Goal: Communication & Community: Answer question/provide support

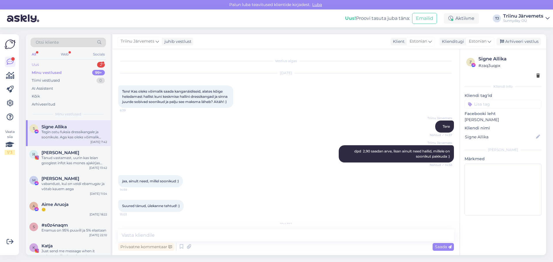
scroll to position [2111, 0]
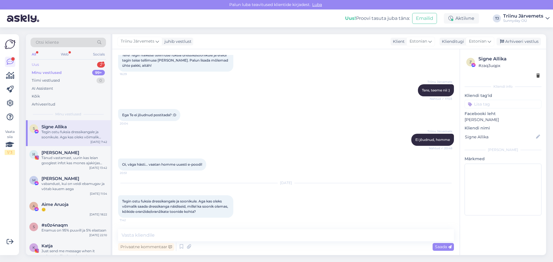
click at [38, 65] on div "Uus" at bounding box center [35, 65] width 7 height 6
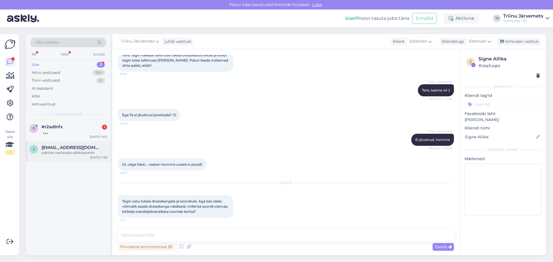
click at [56, 153] on div "odotan vastausta sähköpostiin" at bounding box center [74, 152] width 66 height 5
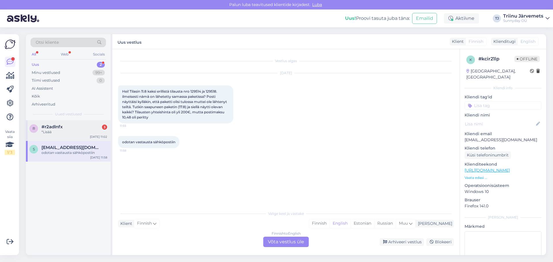
drag, startPoint x: 53, startPoint y: 126, endPoint x: 55, endPoint y: 121, distance: 5.3
click at [54, 126] on span "#r2adlnfx" at bounding box center [51, 126] width 21 height 5
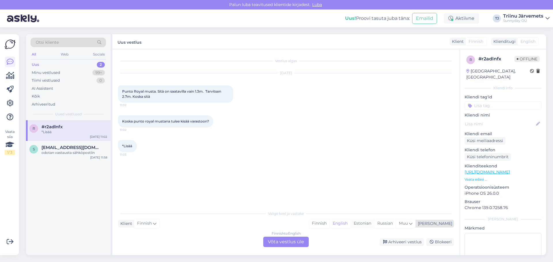
click at [374, 224] on div "Estonian" at bounding box center [362, 223] width 24 height 9
click at [291, 242] on div "Finnish to Estonian Võta vestlus üle" at bounding box center [285, 242] width 45 height 10
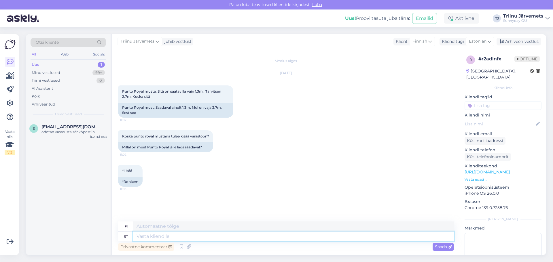
click at [164, 236] on textarea at bounding box center [293, 237] width 321 height 10
type textarea "Tere"
type textarea "Hei"
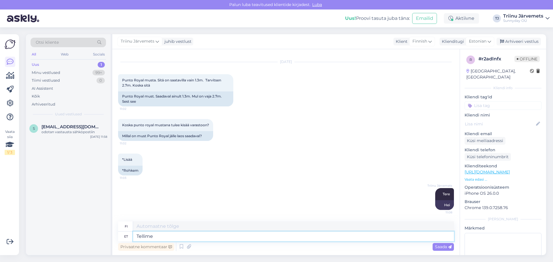
type textarea "Tellime"
type textarea "Me tilaamme"
type textarea "Tellime kindlsti"
type textarea "Tilaamme ehdottomasti."
type textarea "Tellime kindlasti ju"
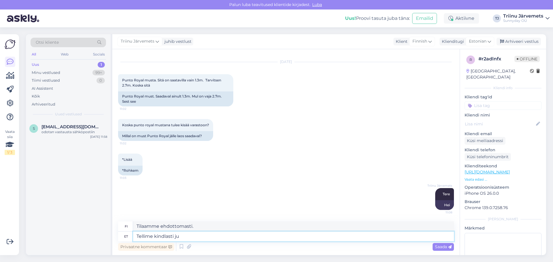
type textarea "Me tilaamme ehdottomasti"
type textarea "Tellime kindlasti juurde"
type textarea "Tilaamme ehdottomasti lisää."
type textarea "Tellime kindlasti juurde :)"
type textarea "Tilaamme ehdottomasti lisää :)"
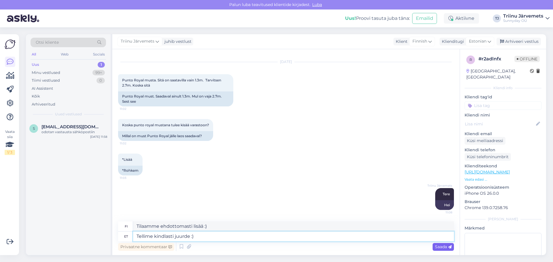
type textarea "Tellime kindlasti juurde :)"
drag, startPoint x: 438, startPoint y: 248, endPoint x: 432, endPoint y: 249, distance: 5.5
click at [437, 248] on span "Saada" at bounding box center [443, 246] width 17 height 5
